Goal: Information Seeking & Learning: Learn about a topic

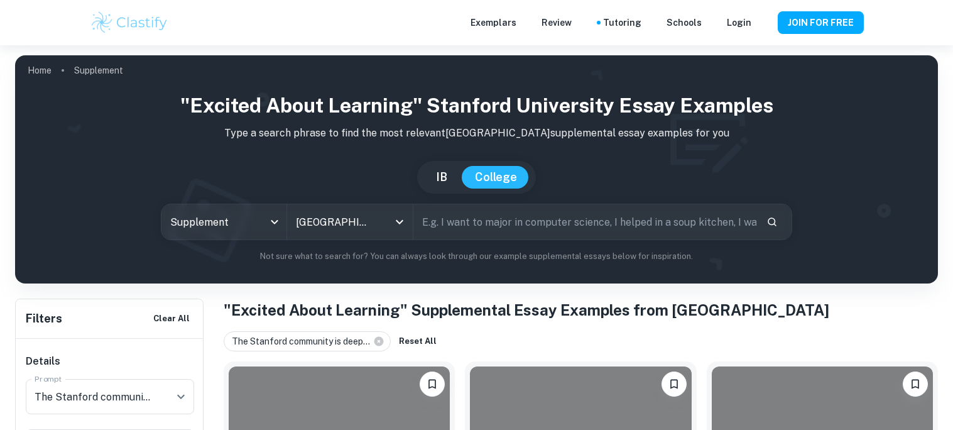
scroll to position [332, 0]
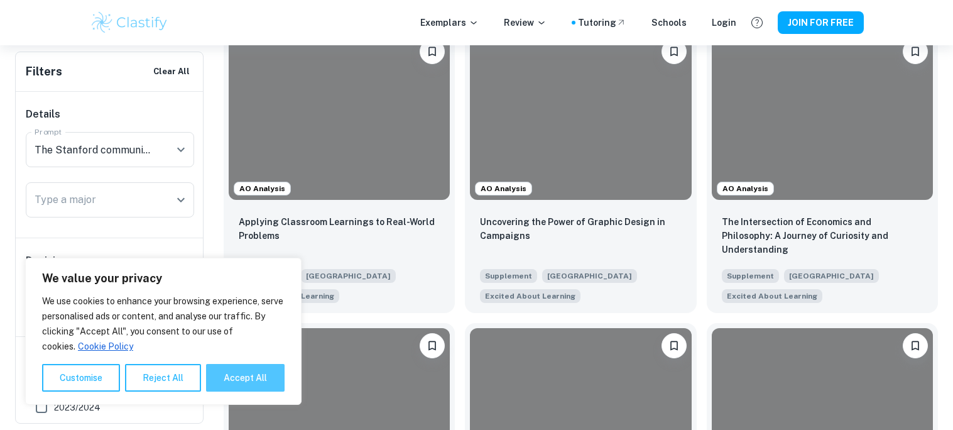
click at [235, 384] on button "Accept All" at bounding box center [245, 378] width 79 height 28
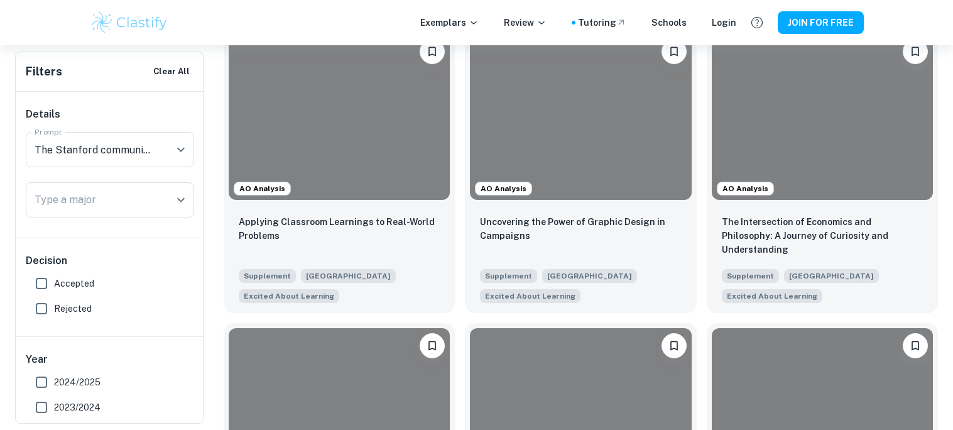
checkbox input "true"
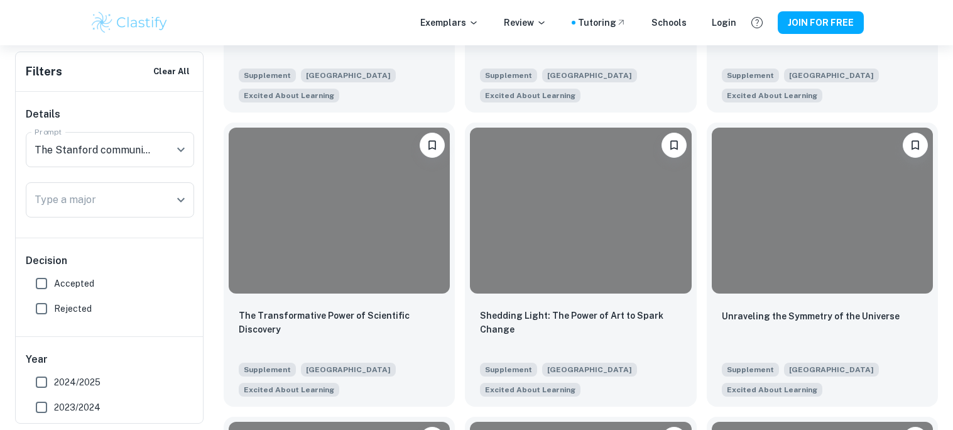
scroll to position [1122, 0]
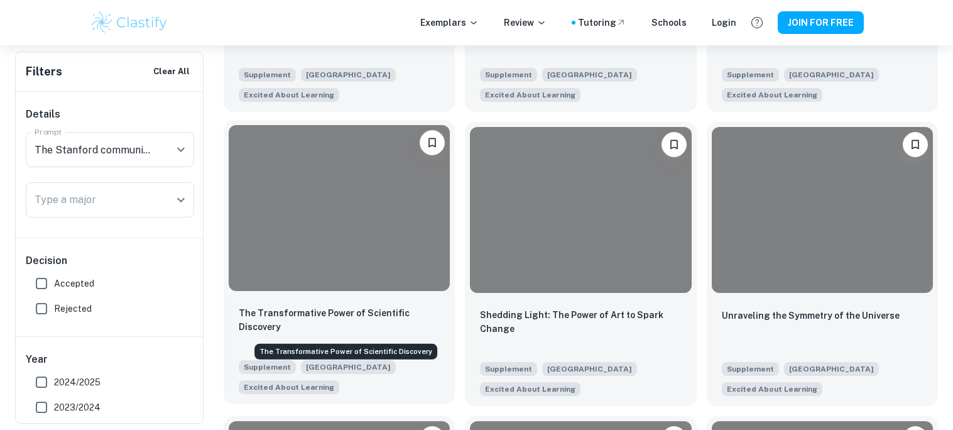
click at [375, 307] on p "The Transformative Power of Scientific Discovery" at bounding box center [339, 320] width 201 height 28
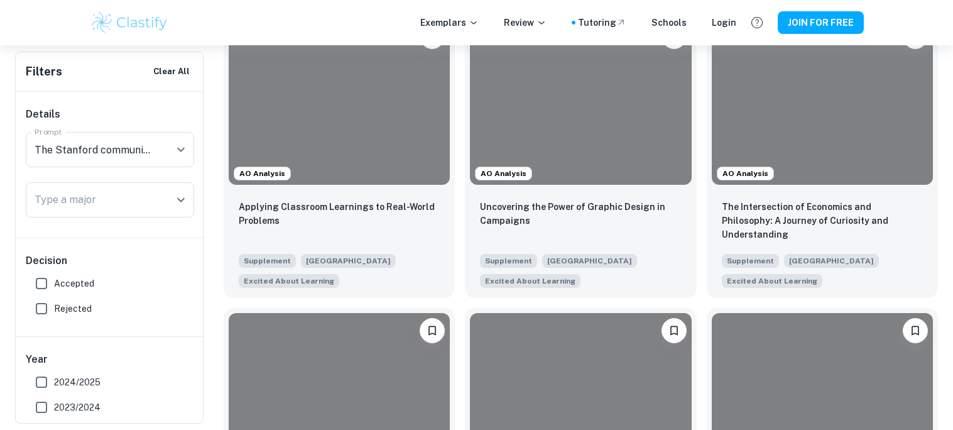
scroll to position [348, 0]
click at [75, 277] on span "Accepted" at bounding box center [74, 283] width 40 height 14
click at [54, 277] on input "Accepted" at bounding box center [41, 283] width 25 height 25
checkbox input "true"
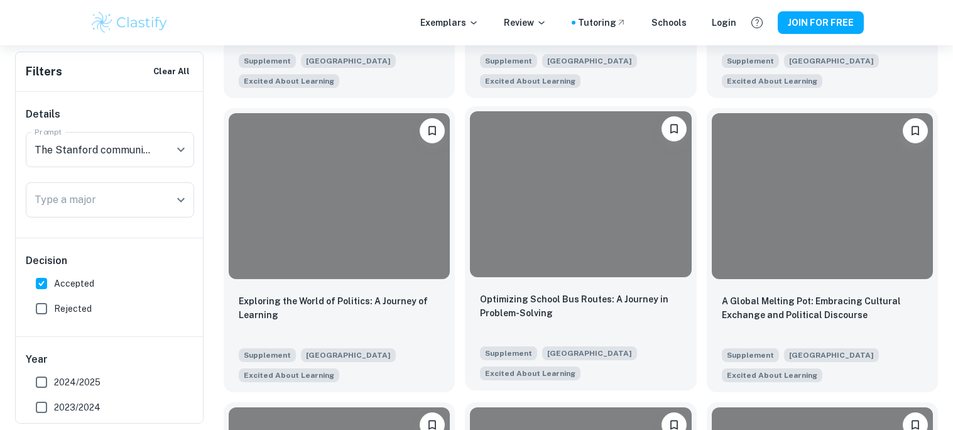
scroll to position [550, 0]
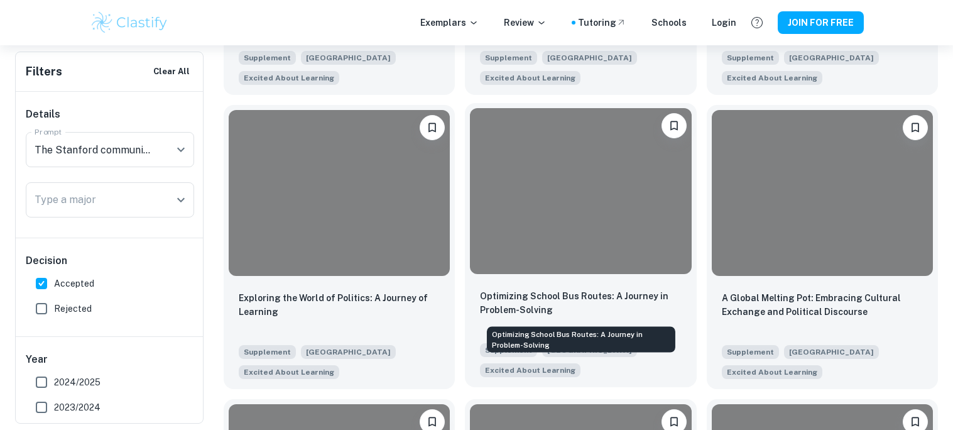
click at [528, 300] on p "Optimizing School Bus Routes: A Journey in Problem-Solving" at bounding box center [580, 303] width 201 height 28
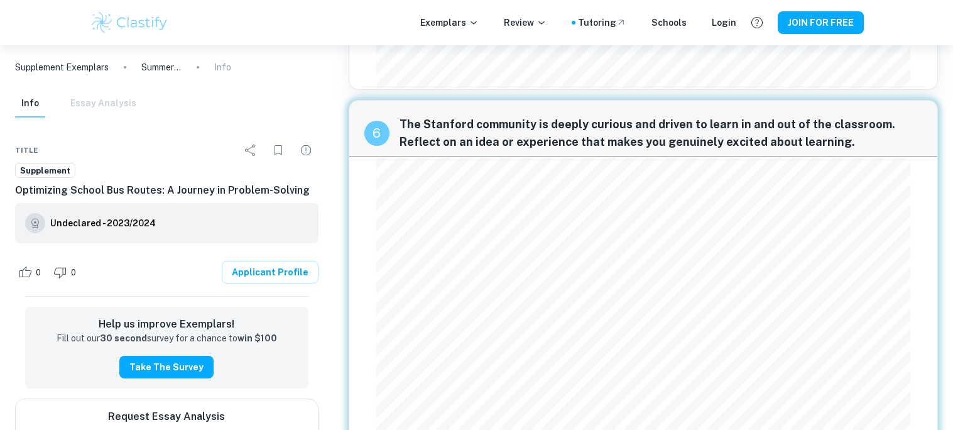
scroll to position [804, 0]
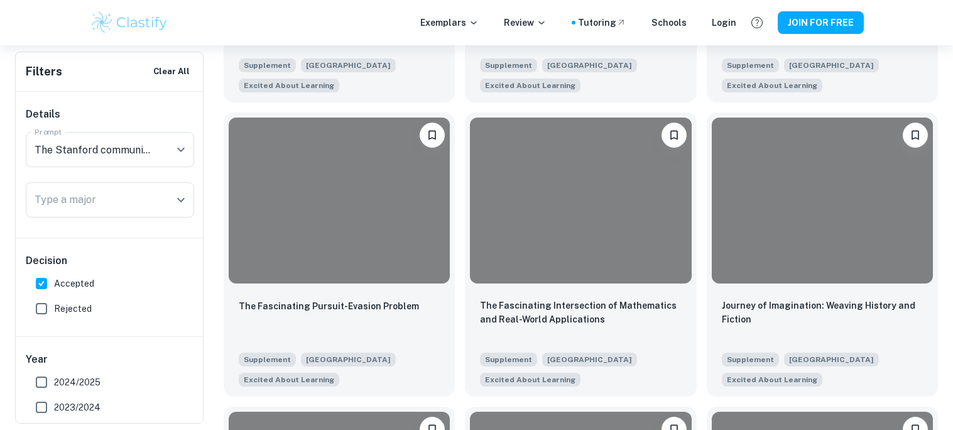
scroll to position [1427, 0]
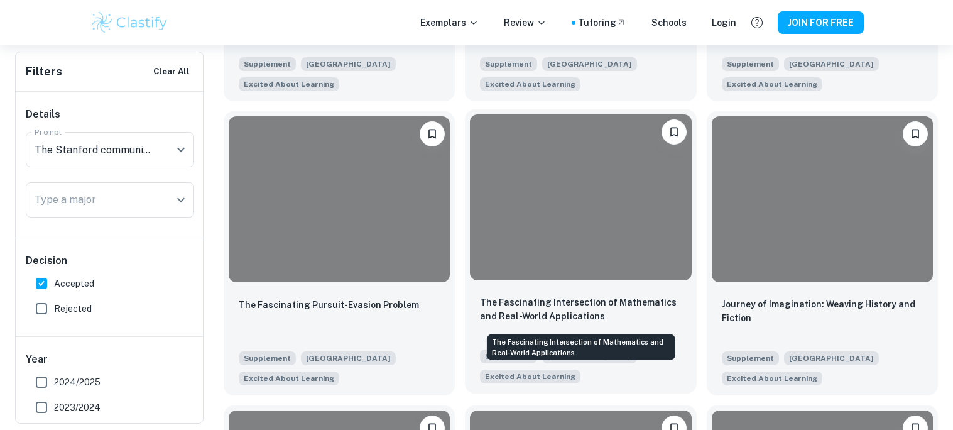
click at [646, 320] on p "The Fascinating Intersection of Mathematics and Real-World Applications" at bounding box center [580, 309] width 201 height 28
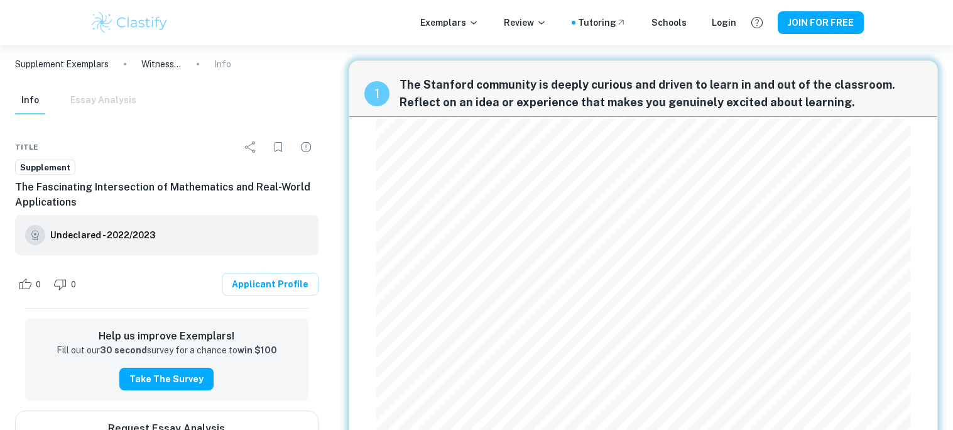
scroll to position [1, 0]
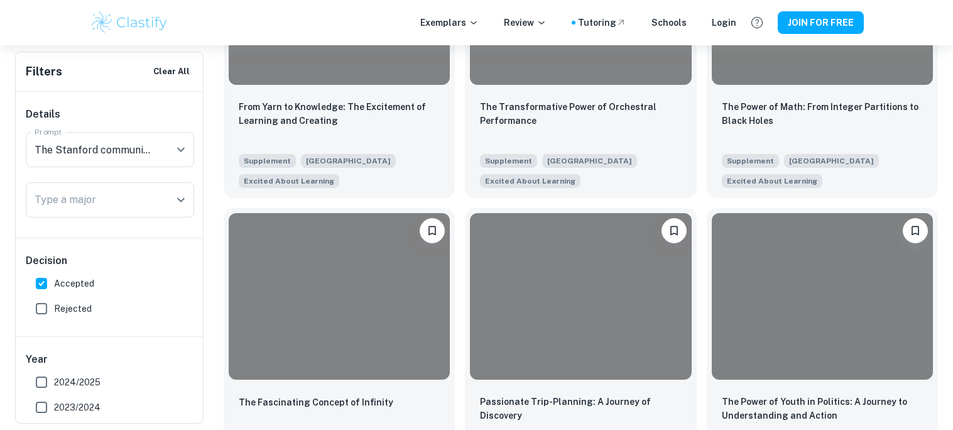
scroll to position [1927, 0]
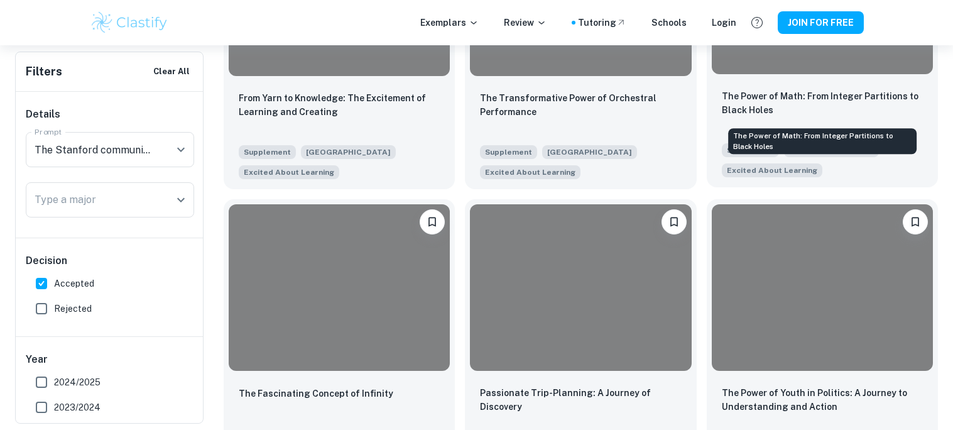
click at [844, 97] on p "The Power of Math: From Integer Partitions to Black Holes" at bounding box center [822, 103] width 201 height 28
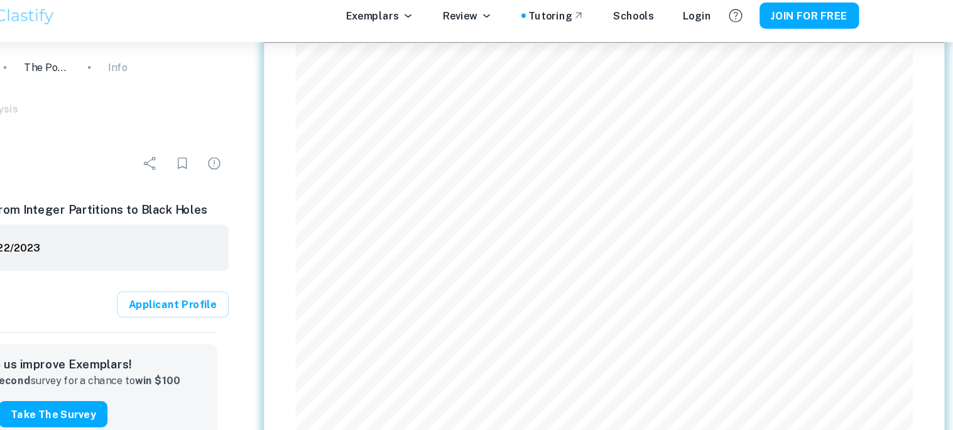
scroll to position [68, 0]
